Goal: Check status: Check status

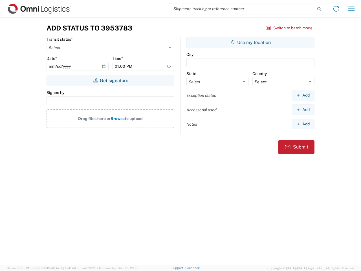
click at [242, 9] on input "search" at bounding box center [242, 8] width 146 height 11
click at [319, 9] on icon at bounding box center [319, 9] width 8 height 8
click at [336, 9] on icon at bounding box center [336, 8] width 9 height 9
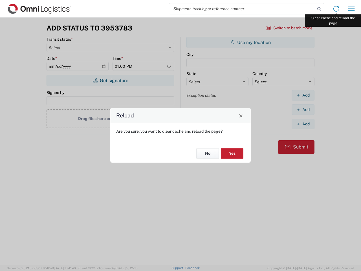
click at [351, 9] on div "Reload Are you sure, you want to clear cache and reload the page? No Yes" at bounding box center [180, 135] width 361 height 271
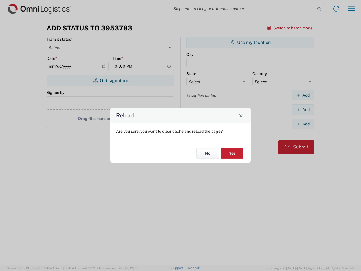
click at [290, 28] on div "Reload Are you sure, you want to clear cache and reload the page? No Yes" at bounding box center [180, 135] width 361 height 271
click at [110, 80] on div "Reload Are you sure, you want to clear cache and reload the page? No Yes" at bounding box center [180, 135] width 361 height 271
click at [250, 42] on div "Reload Are you sure, you want to clear cache and reload the page? No Yes" at bounding box center [180, 135] width 361 height 271
click at [303, 95] on div "Reload Are you sure, you want to clear cache and reload the page? No Yes" at bounding box center [180, 135] width 361 height 271
click at [303, 109] on div "Reload Are you sure, you want to clear cache and reload the page? No Yes" at bounding box center [180, 135] width 361 height 271
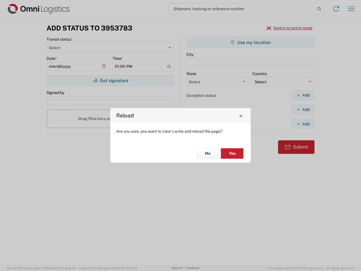
click at [303, 124] on div "Reload Are you sure, you want to clear cache and reload the page? No Yes" at bounding box center [180, 135] width 361 height 271
